Goal: Task Accomplishment & Management: Complete application form

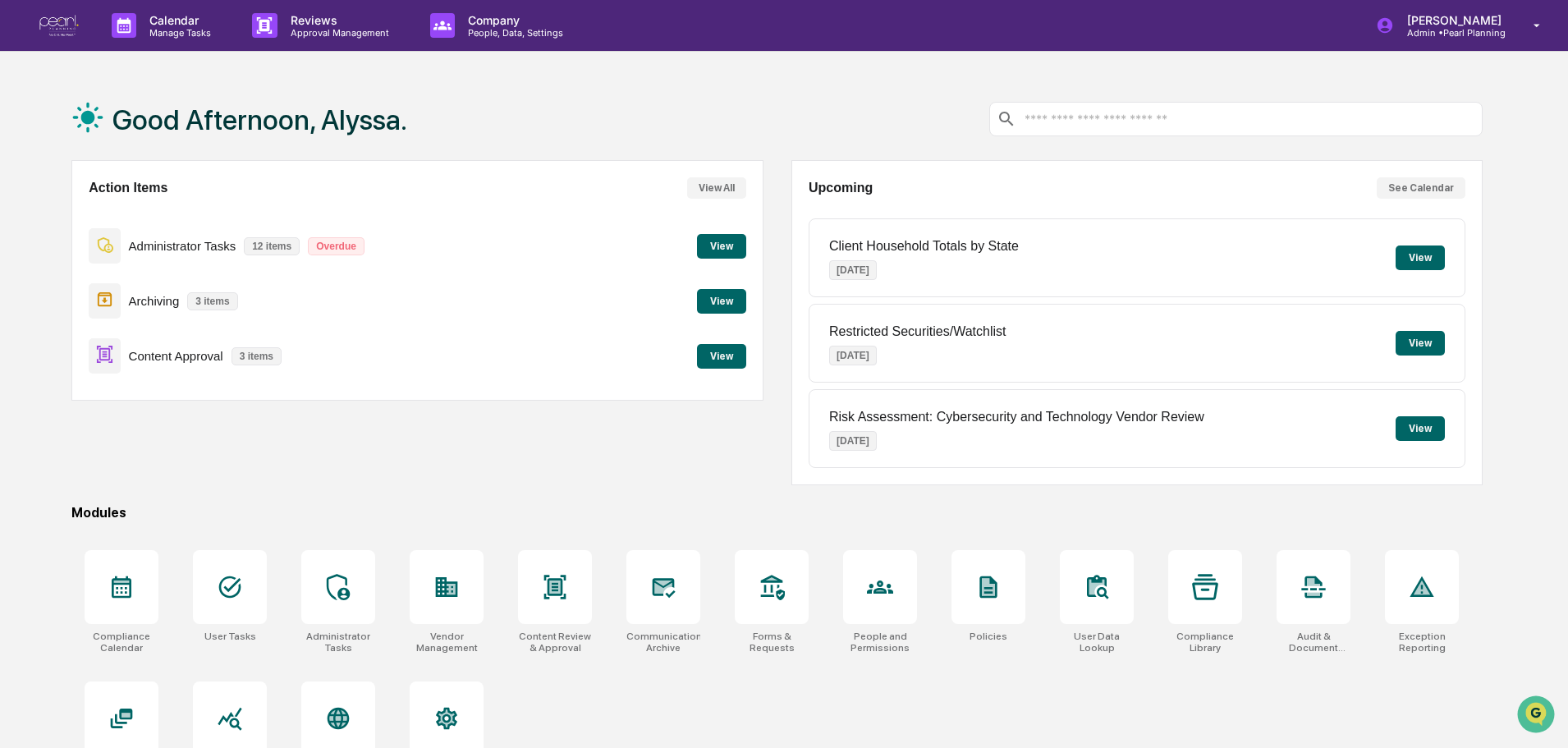
click at [717, 357] on button "View" at bounding box center [721, 356] width 49 height 25
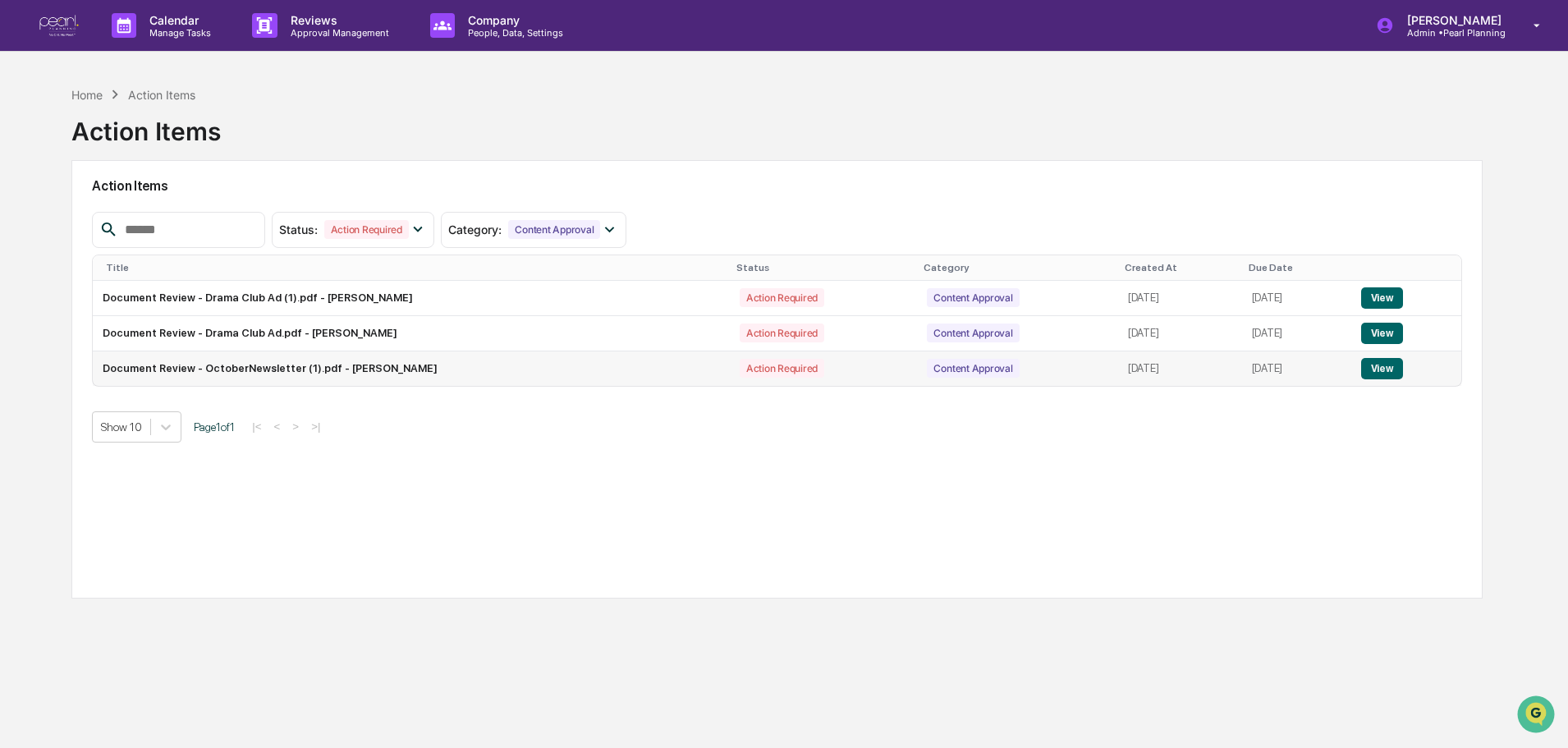
click at [1389, 374] on button "View" at bounding box center [1382, 368] width 42 height 22
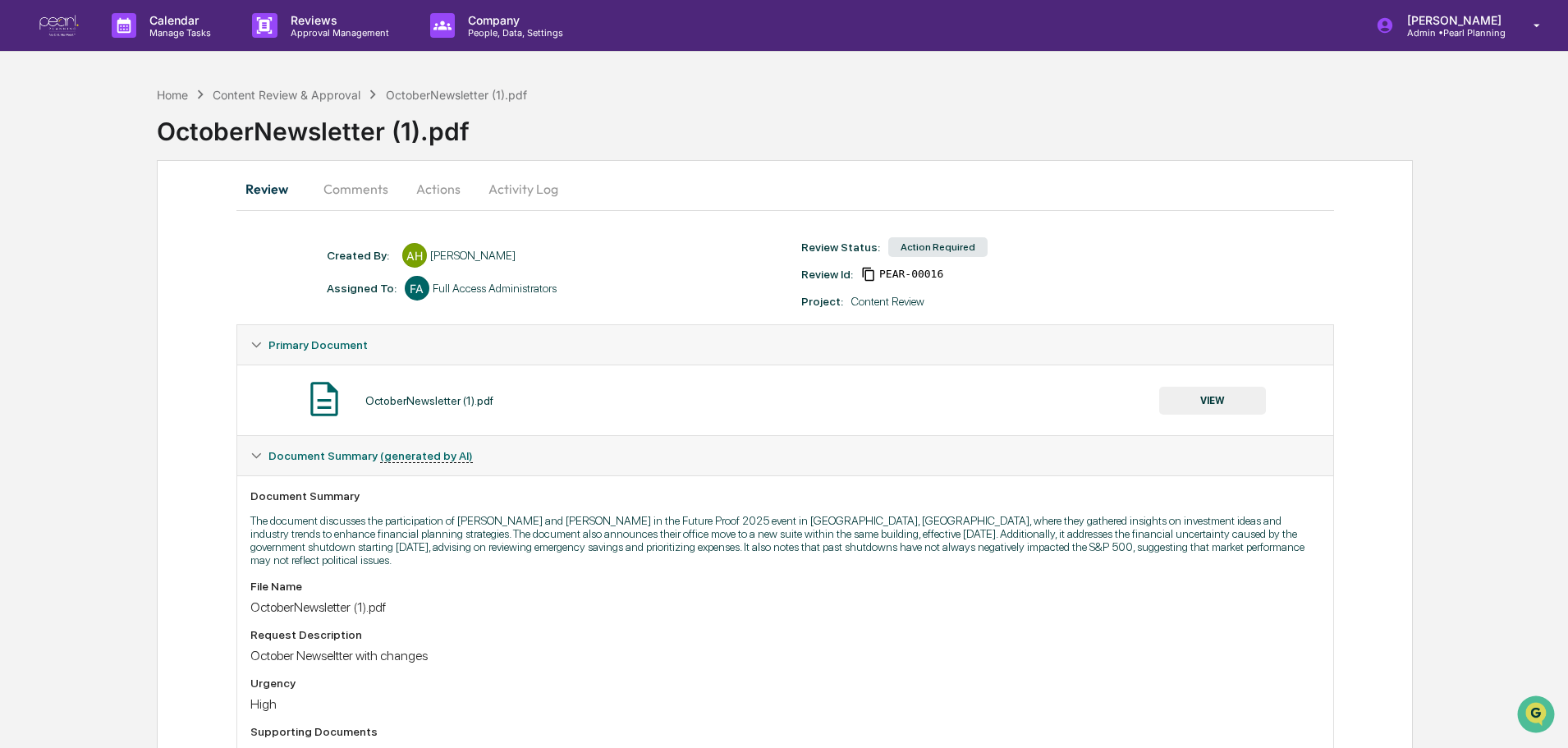
click at [426, 191] on button "Actions" at bounding box center [439, 189] width 74 height 40
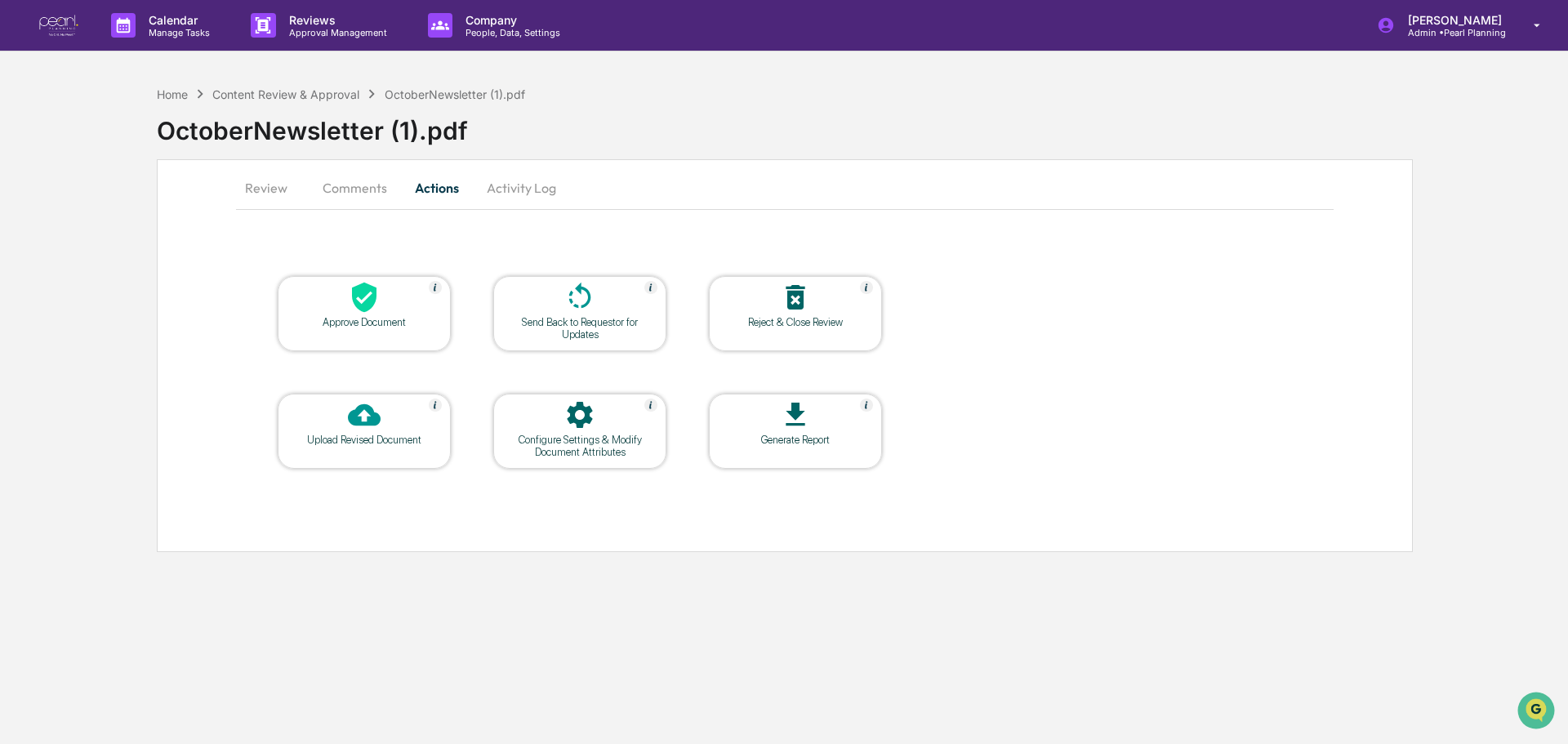
click at [352, 316] on div "Approve Document" at bounding box center [364, 322] width 147 height 12
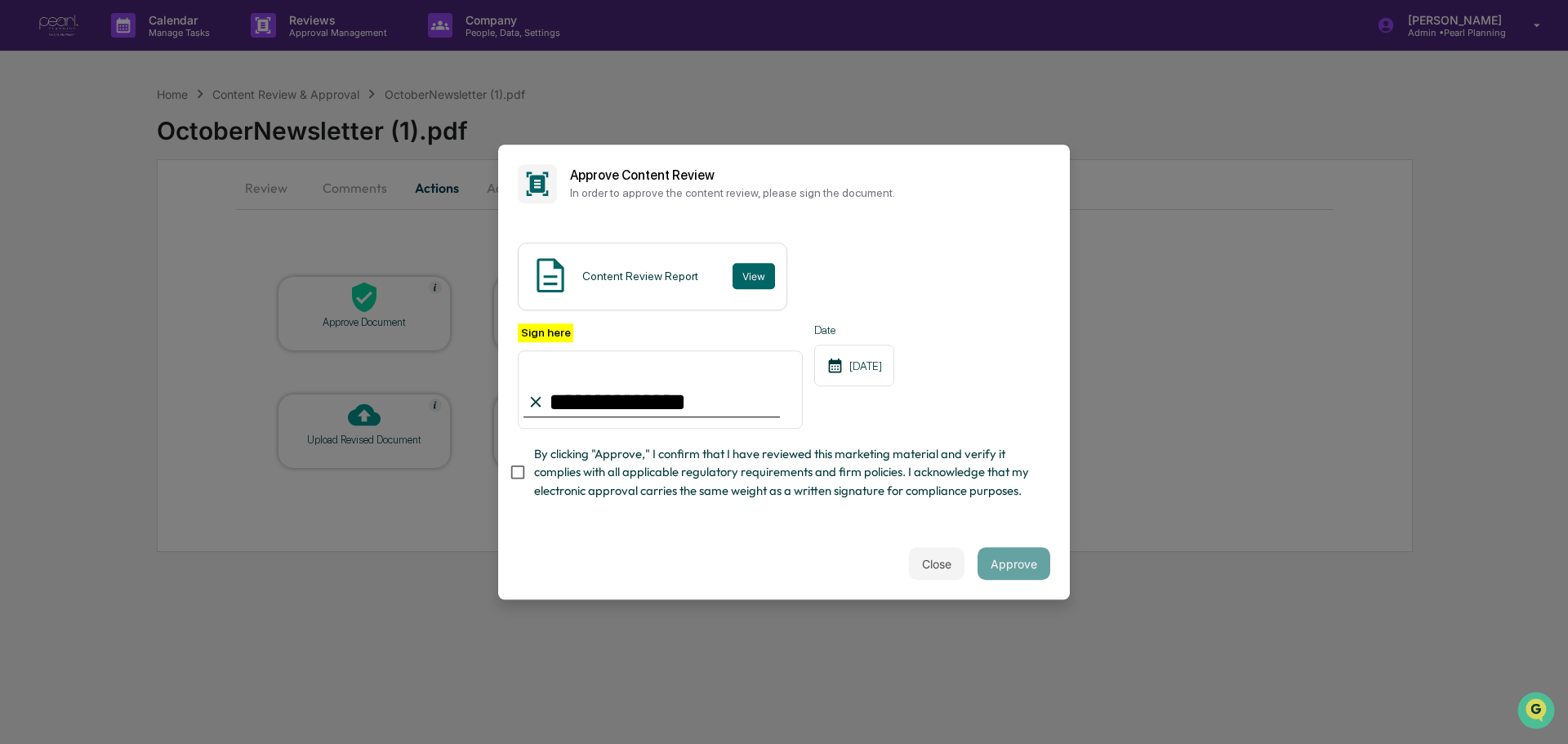
type input "**********"
click at [1008, 567] on button "Approve" at bounding box center [1014, 563] width 73 height 33
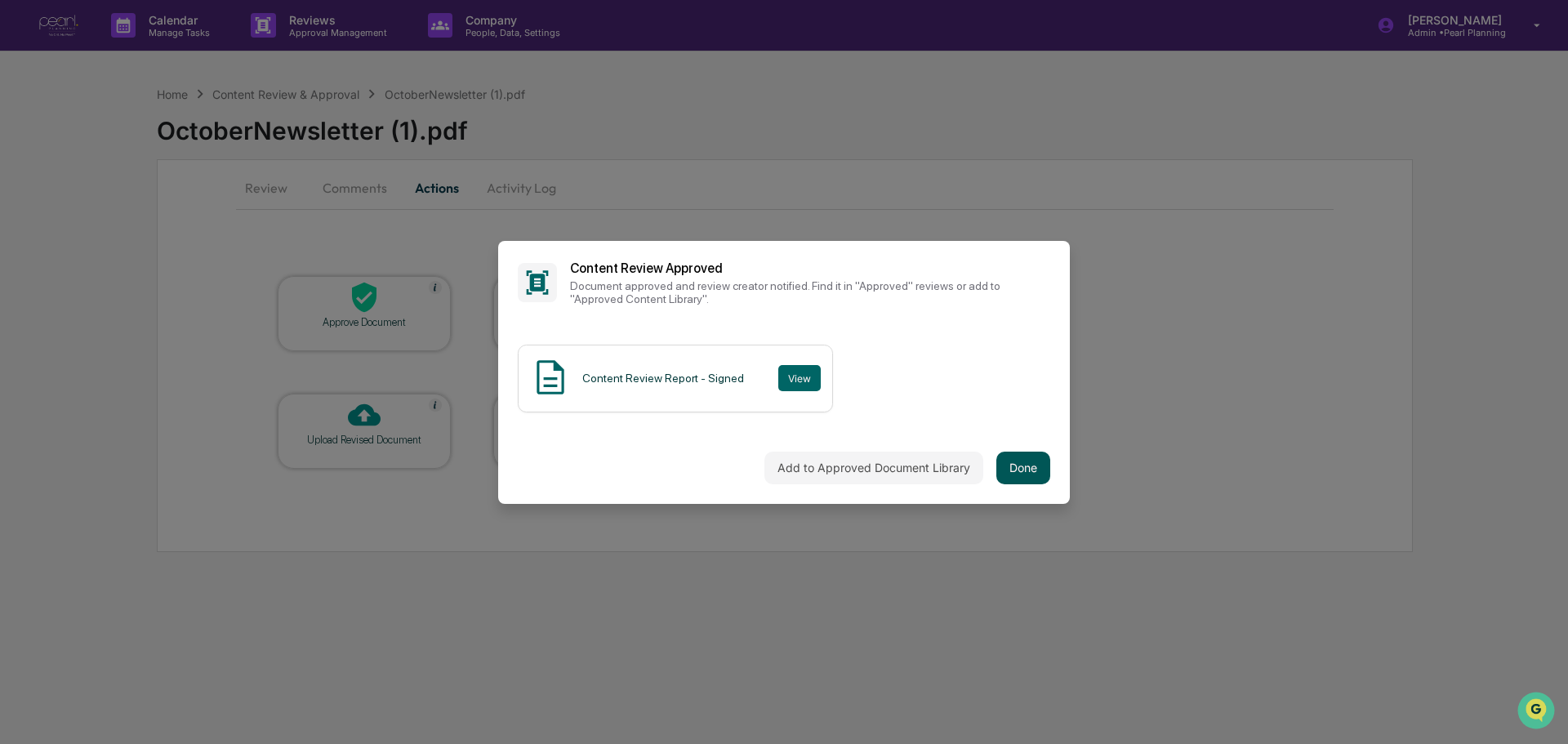
click at [1020, 471] on button "Done" at bounding box center [1023, 468] width 54 height 33
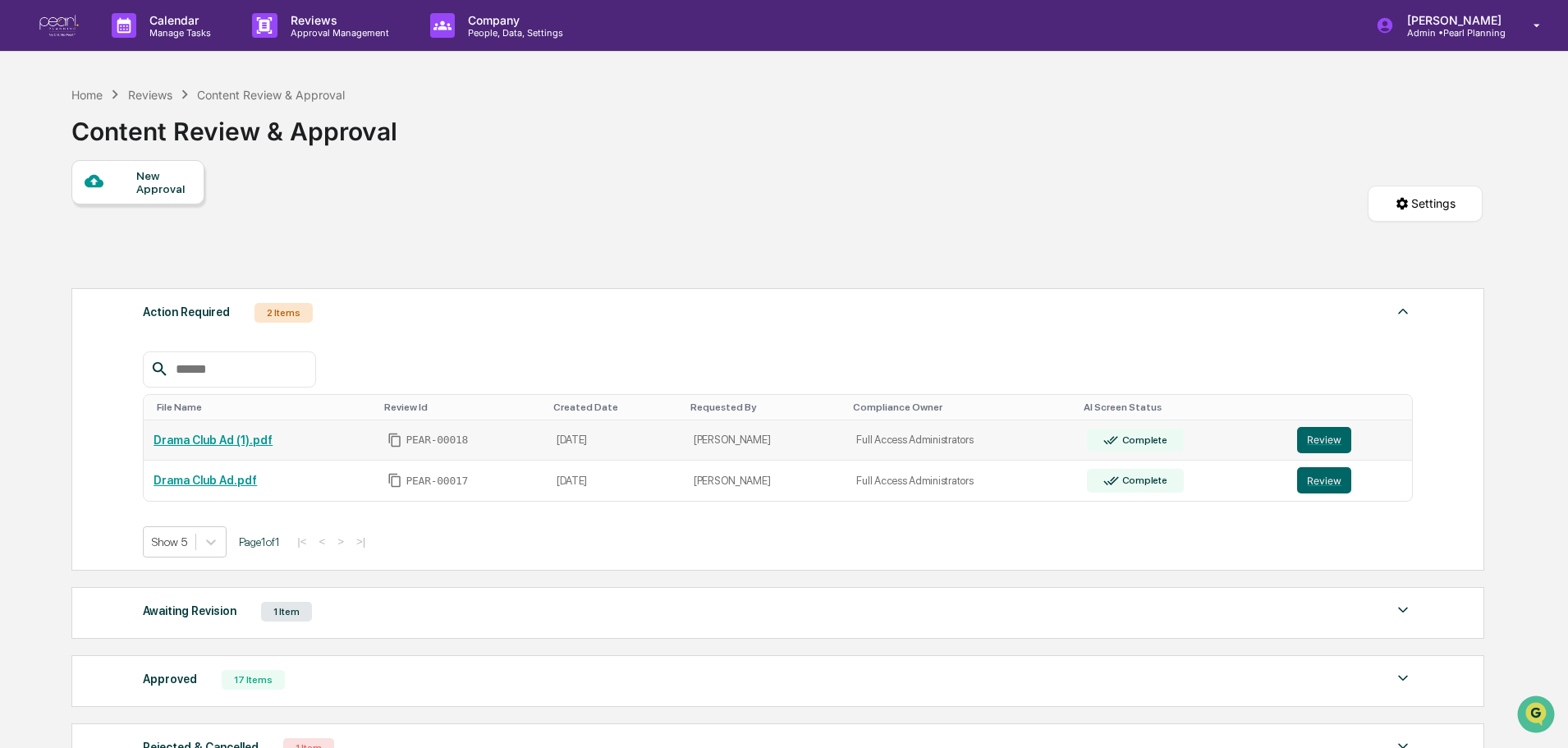
click at [195, 436] on link "Drama Club Ad (1).pdf" at bounding box center [213, 439] width 119 height 13
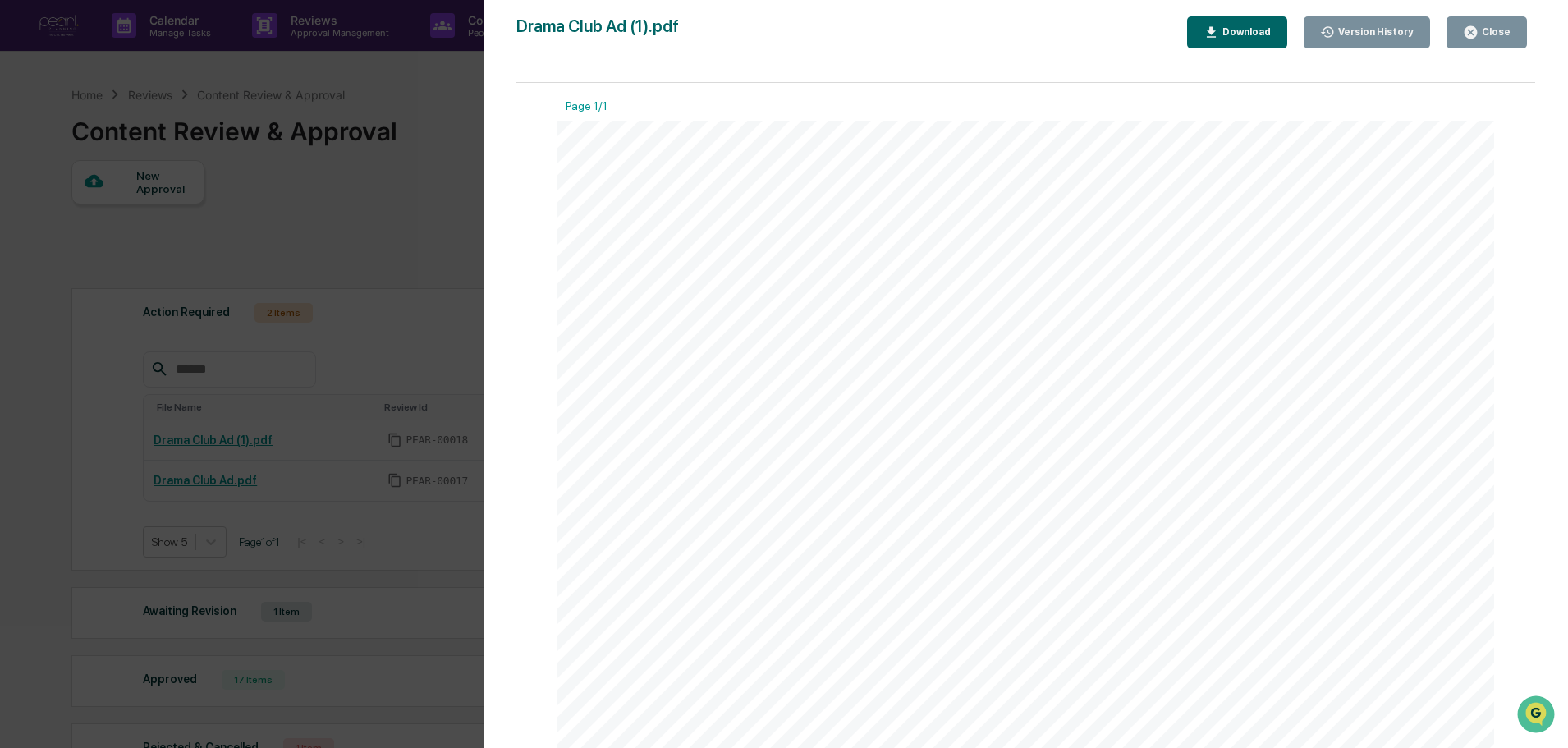
click at [1488, 28] on div "Close" at bounding box center [1494, 31] width 32 height 11
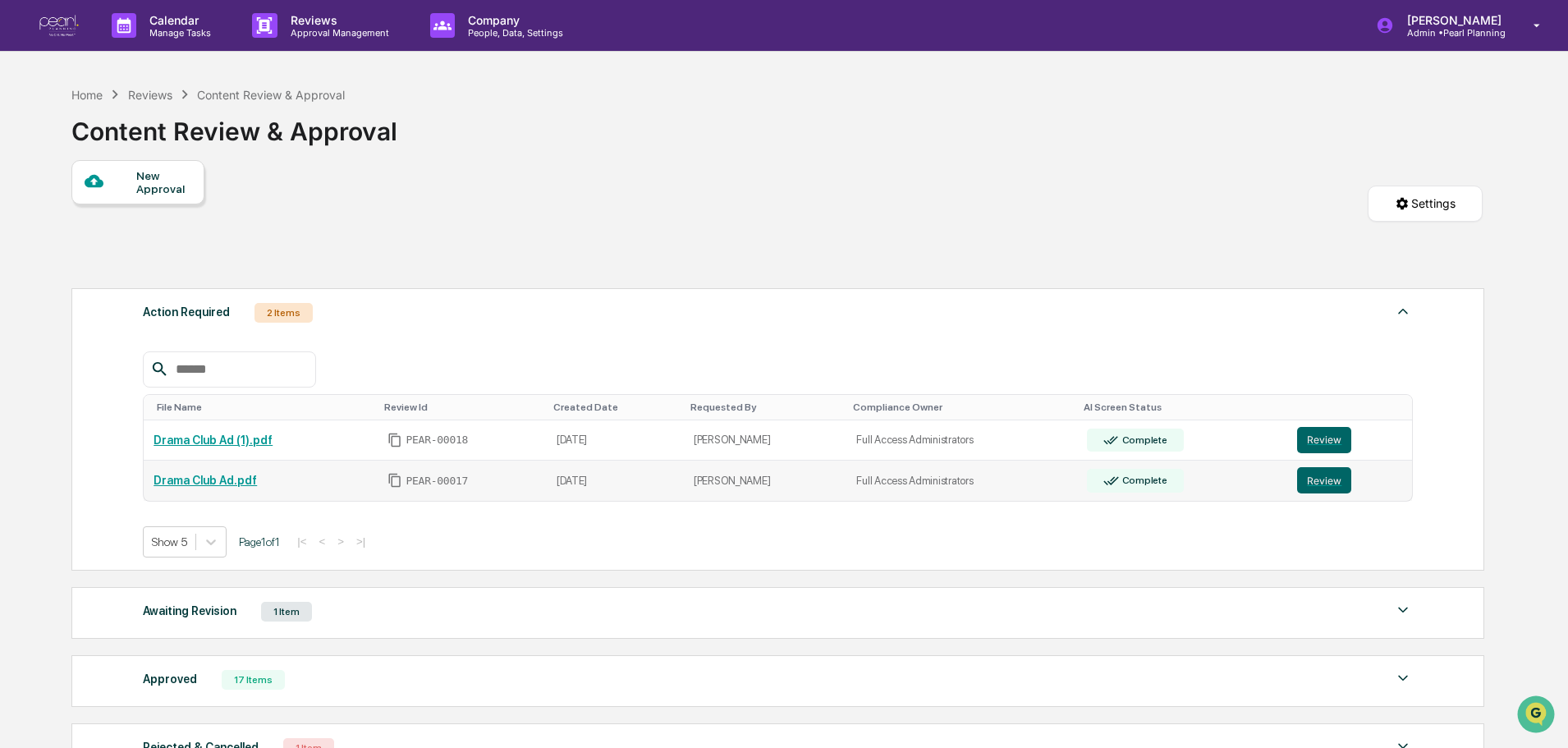
click at [181, 487] on link "Drama Club Ad.pdf" at bounding box center [205, 480] width 103 height 13
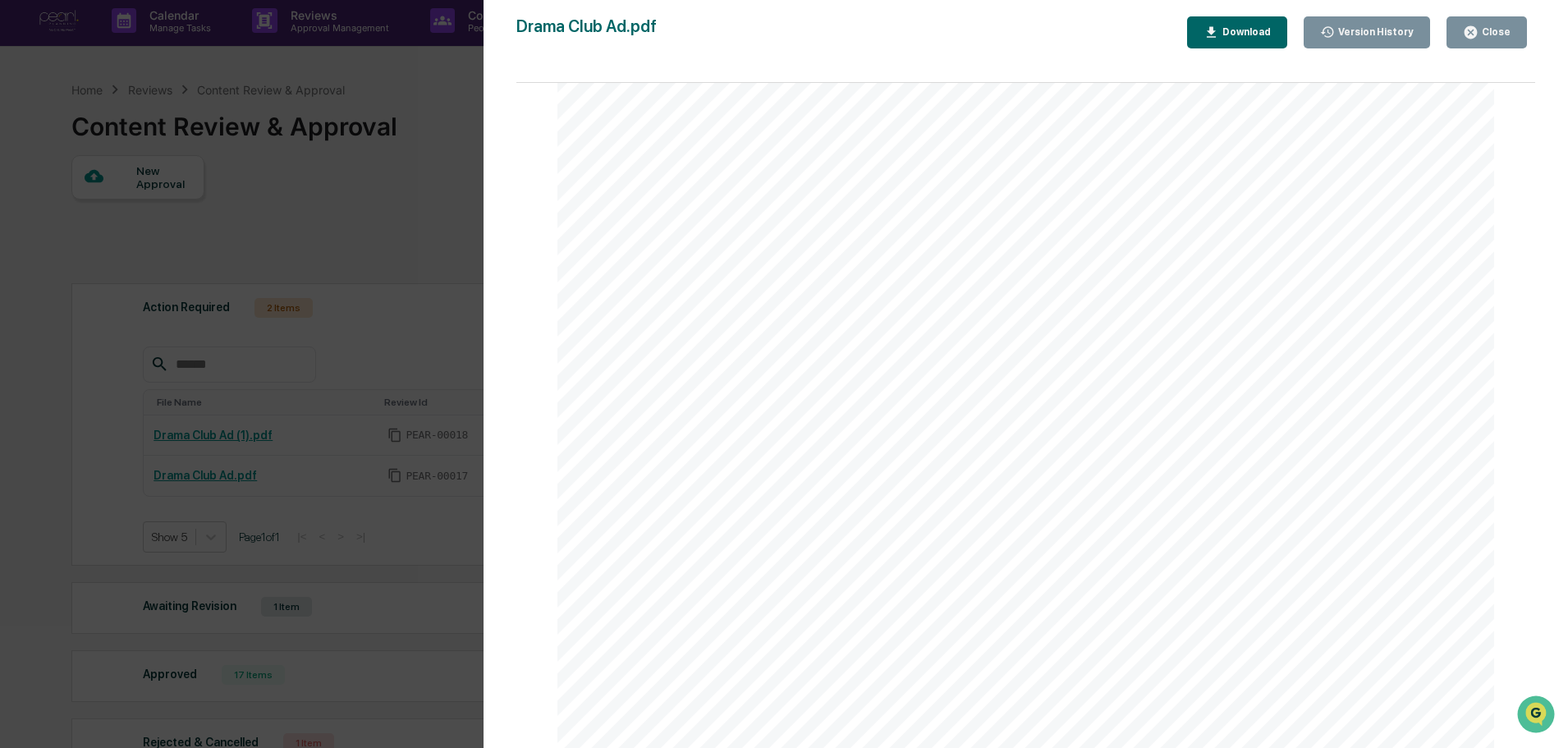
scroll to position [177, 0]
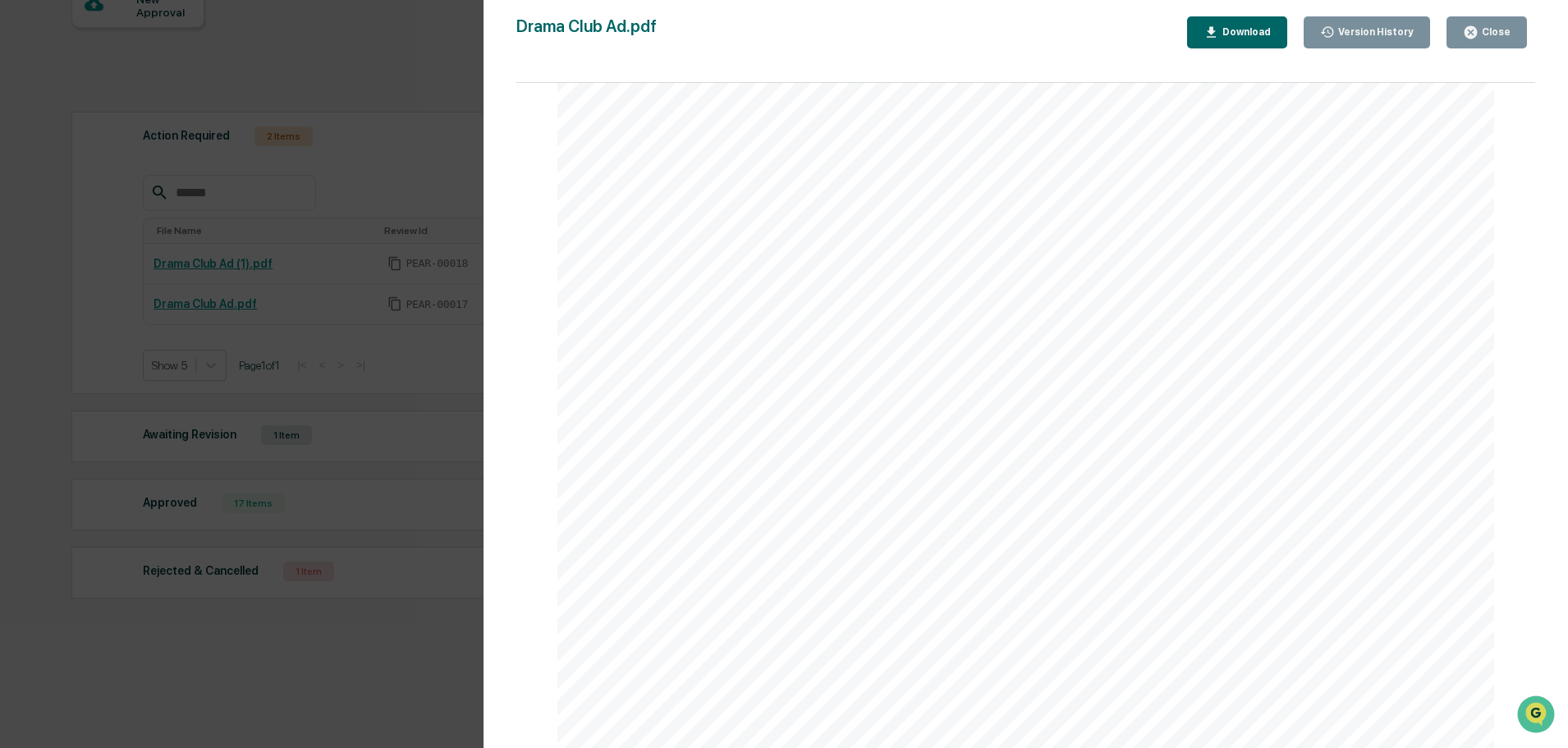
drag, startPoint x: 1522, startPoint y: 284, endPoint x: 1521, endPoint y: 275, distance: 9.1
click at [1522, 284] on div "Page 1/1 You Make [DOMAIN_NAME] Learn more For Your Money. You Work Hard We Hel…" at bounding box center [1025, 423] width 1019 height 682
click at [1479, 42] on button "Close" at bounding box center [1486, 32] width 80 height 32
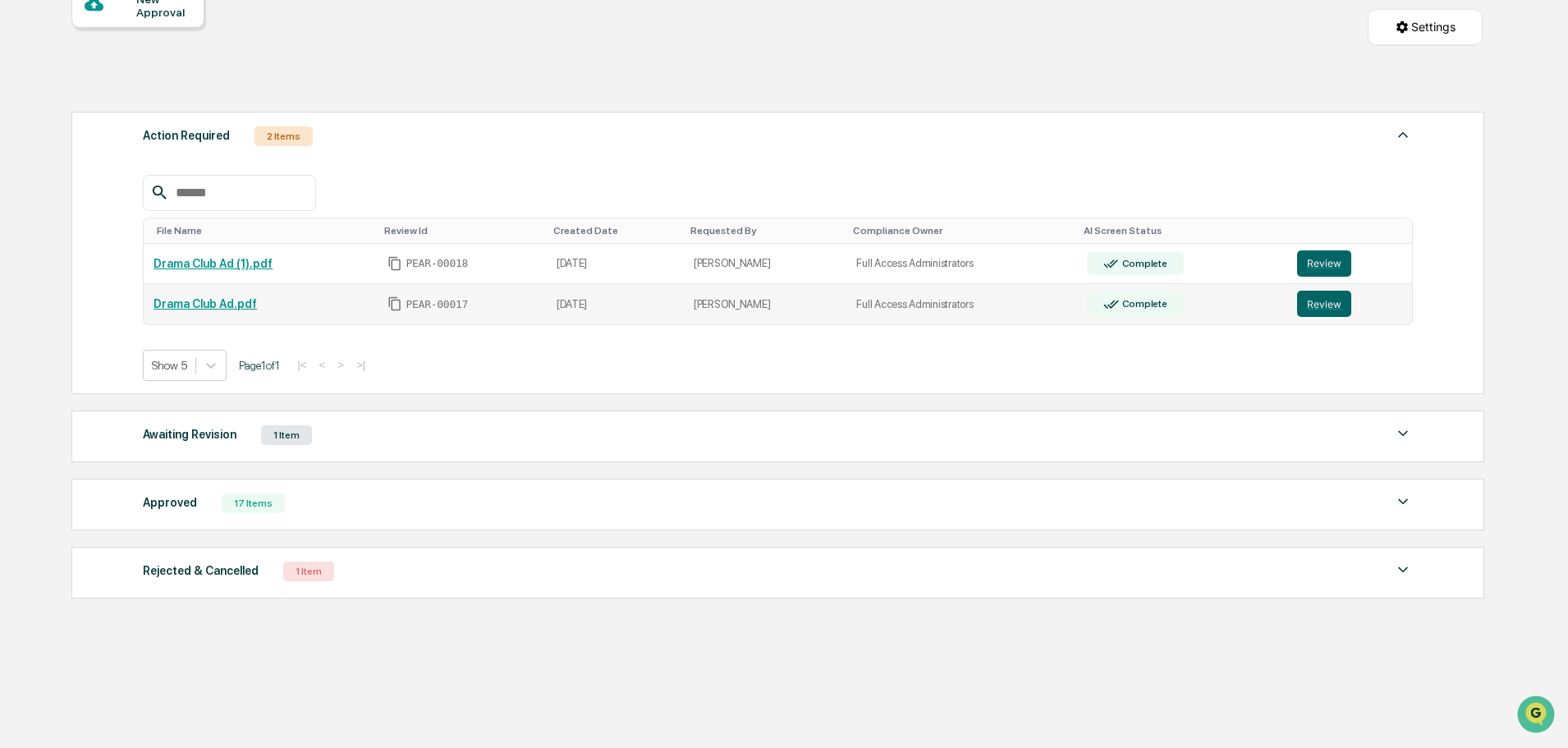
click at [217, 307] on link "Drama Club Ad.pdf" at bounding box center [205, 303] width 103 height 13
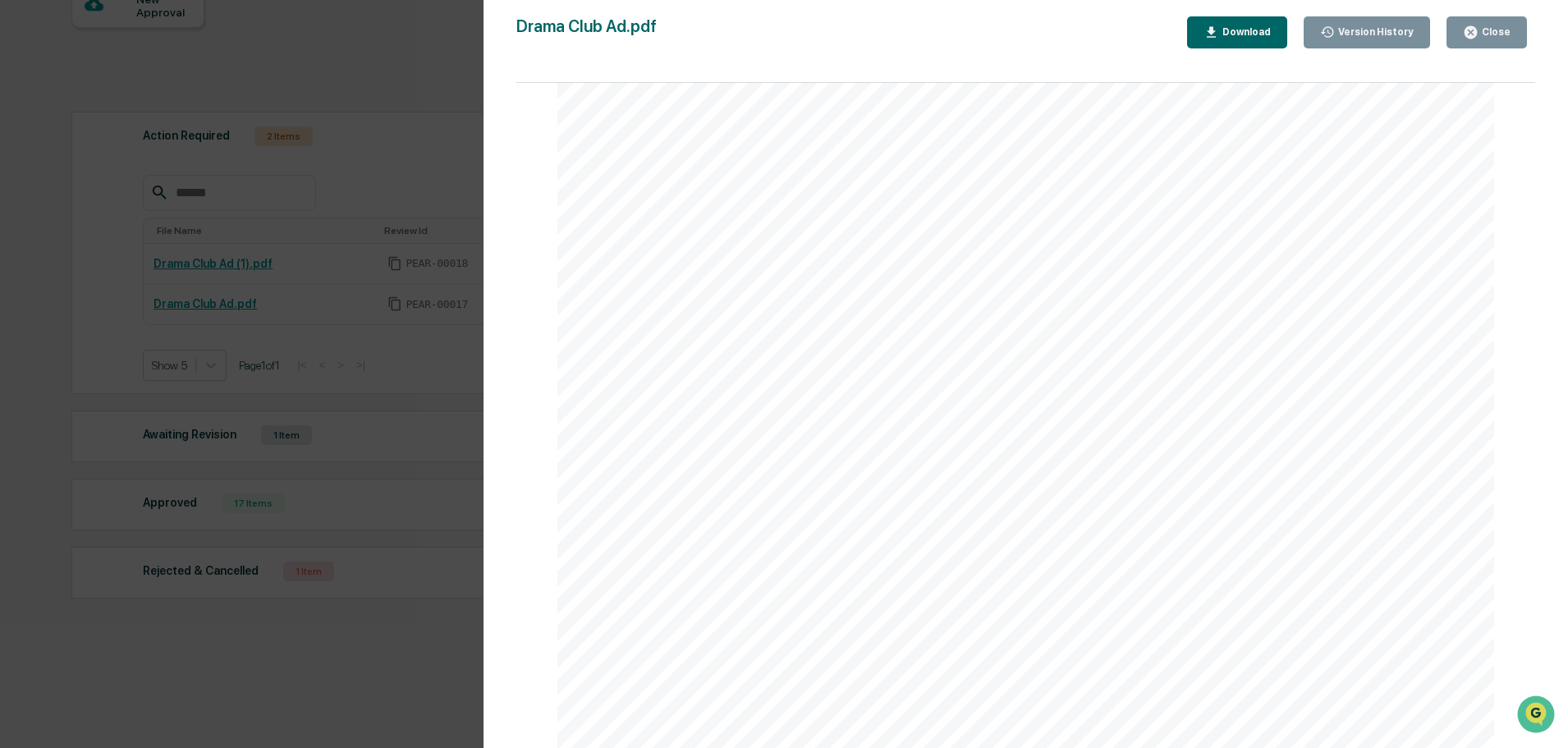
scroll to position [585, 0]
click at [369, 657] on div "Version History [DATE] 07:12 PM [PERSON_NAME] Drama Club Ad.pdf Close Version H…" at bounding box center [784, 374] width 1568 height 748
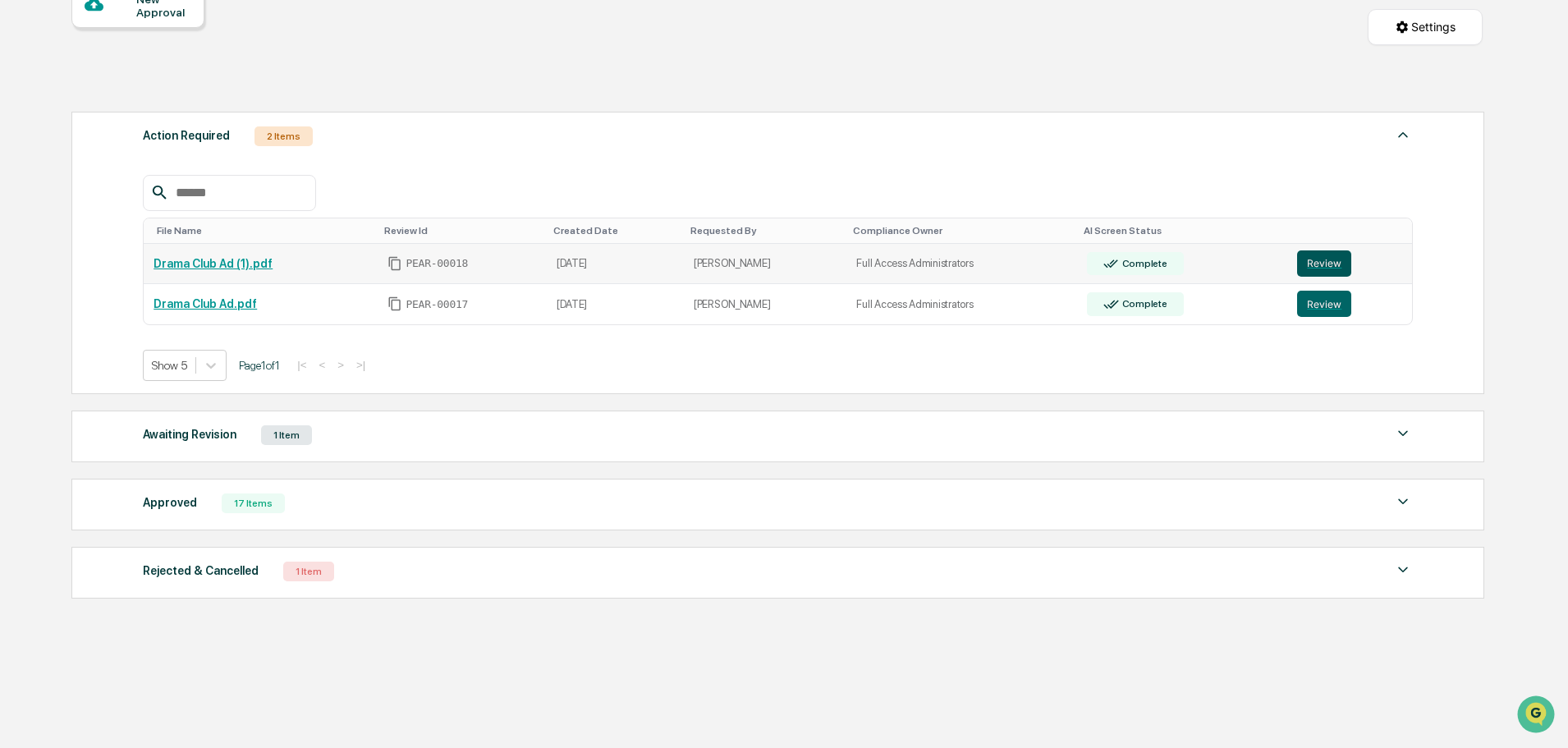
click at [1314, 257] on button "Review" at bounding box center [1323, 264] width 54 height 26
